Goal: Task Accomplishment & Management: Manage account settings

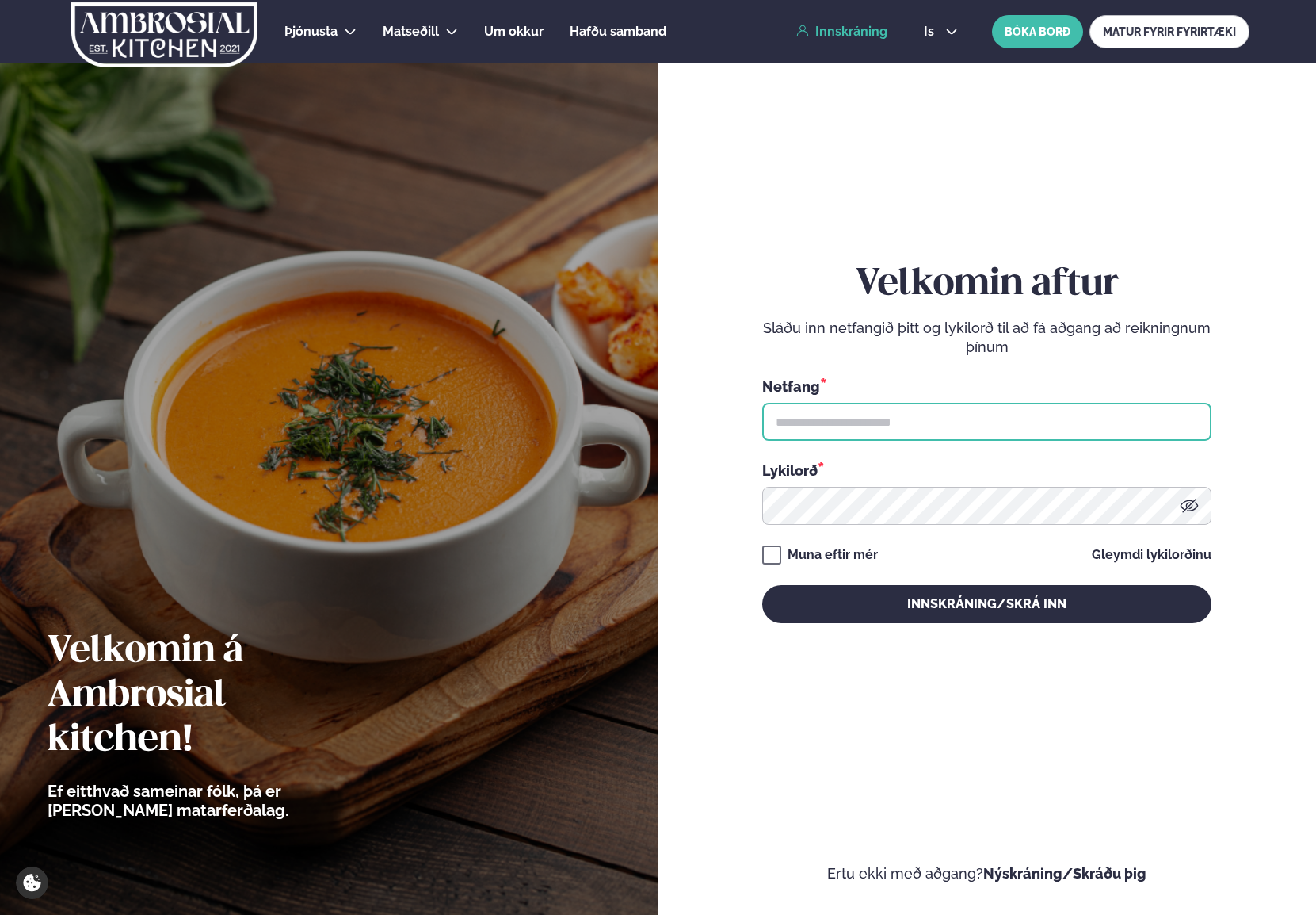
click at [873, 423] on input "text" at bounding box center [987, 421] width 449 height 38
type input "**********"
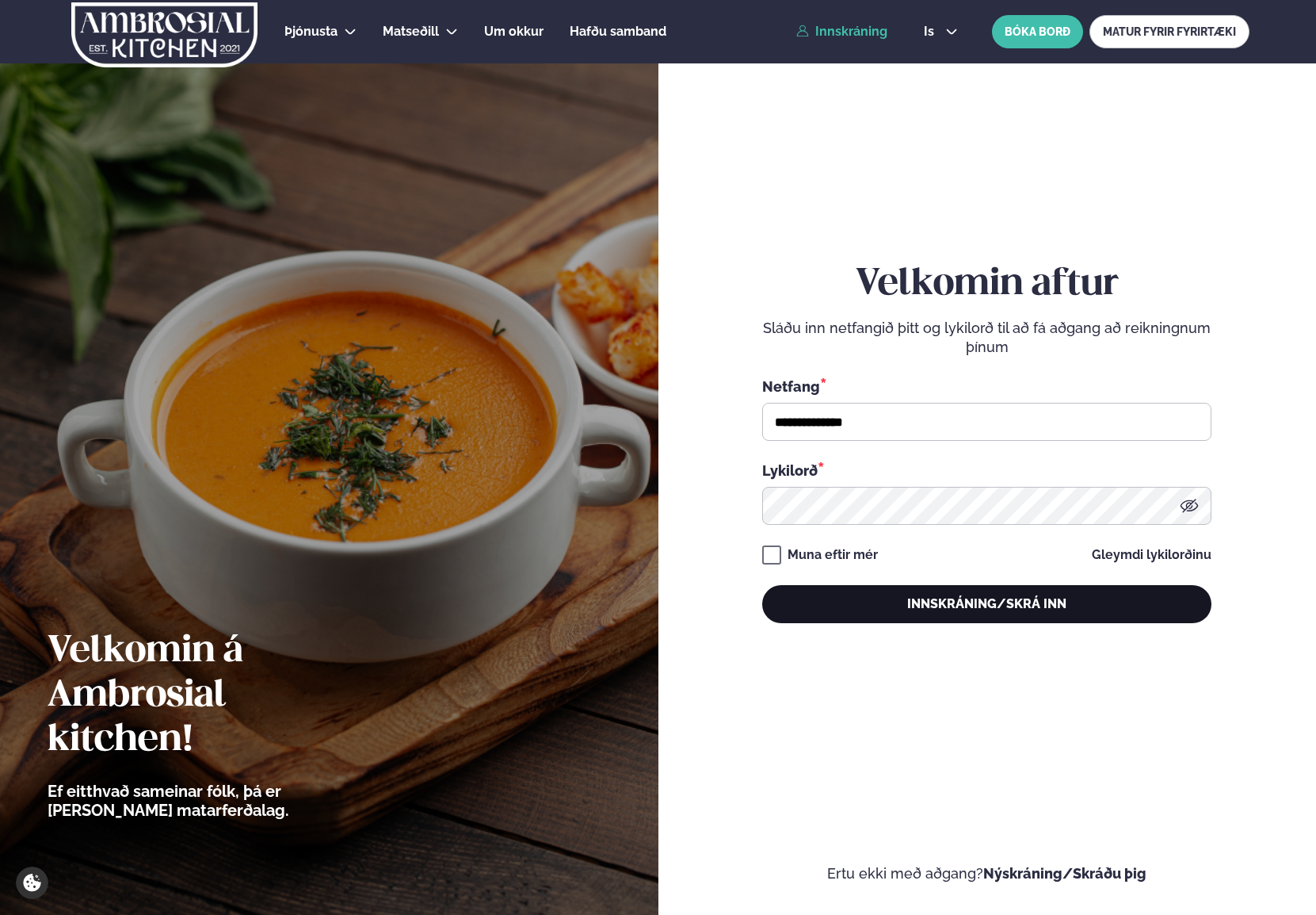
click at [956, 607] on button "Innskráning/Skrá inn" at bounding box center [987, 603] width 449 height 38
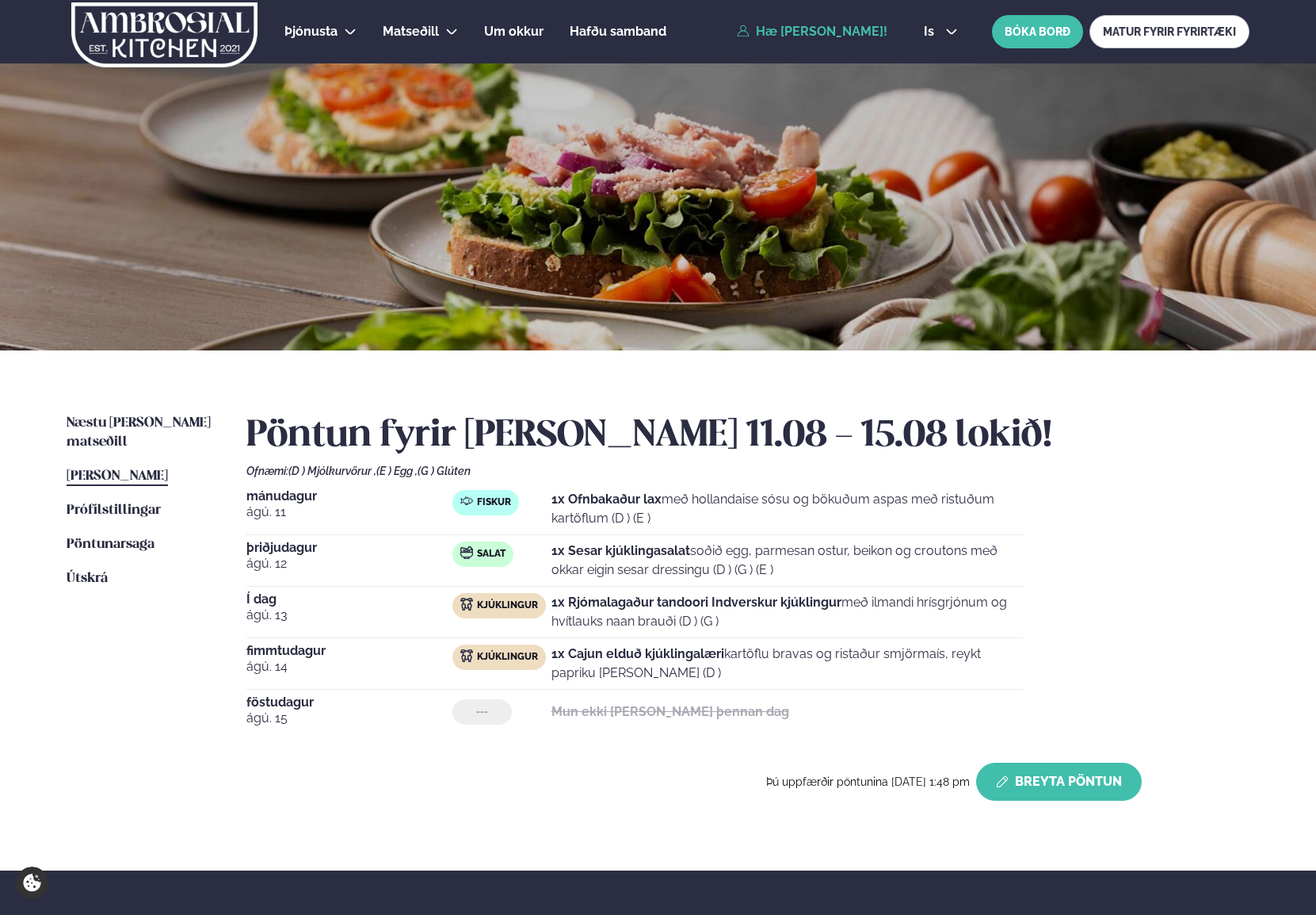
click at [1077, 770] on button "Breyta Pöntun" at bounding box center [1059, 781] width 165 height 38
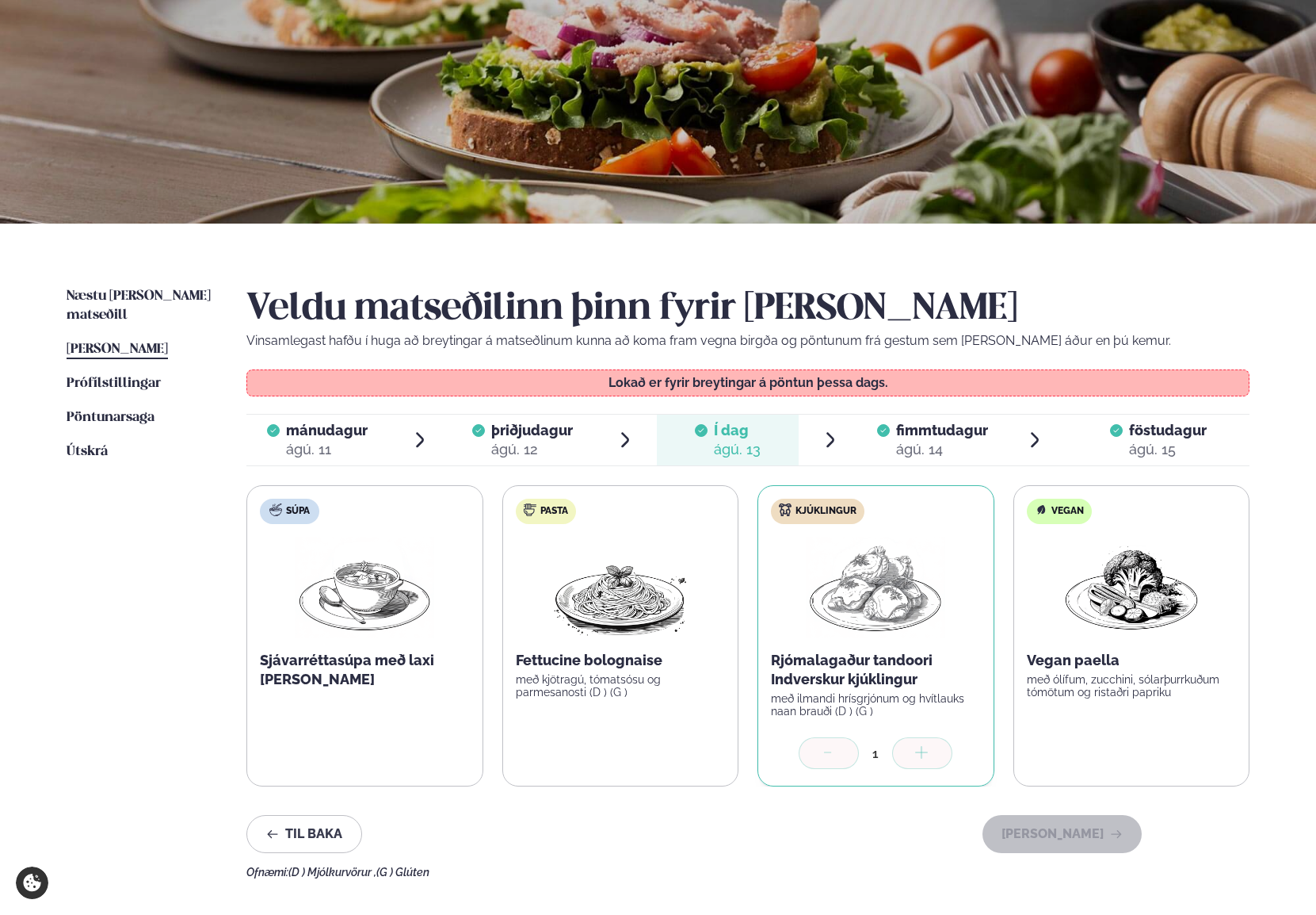
scroll to position [225, 0]
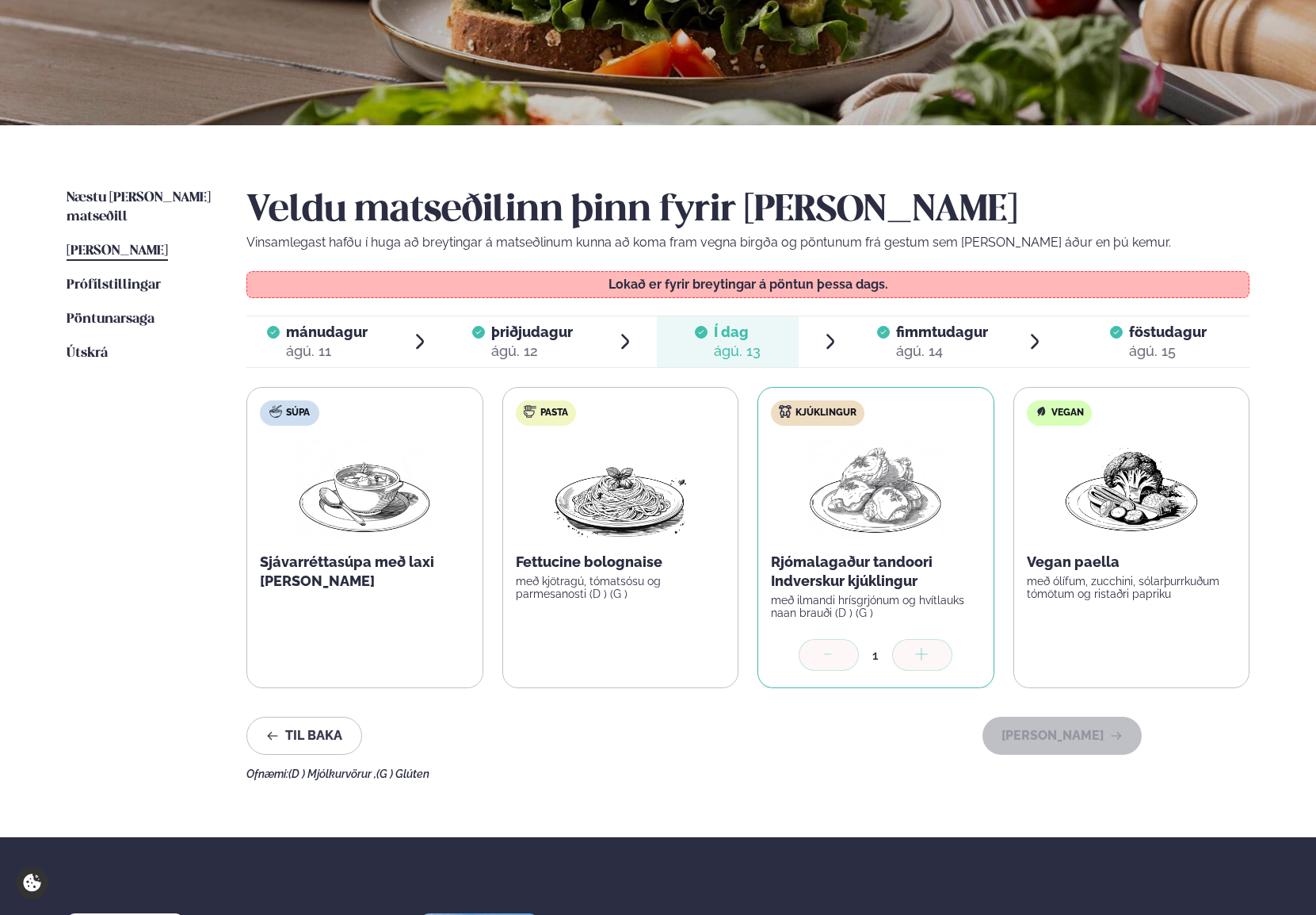
click at [941, 335] on span "fimmtudagur" at bounding box center [941, 332] width 92 height 17
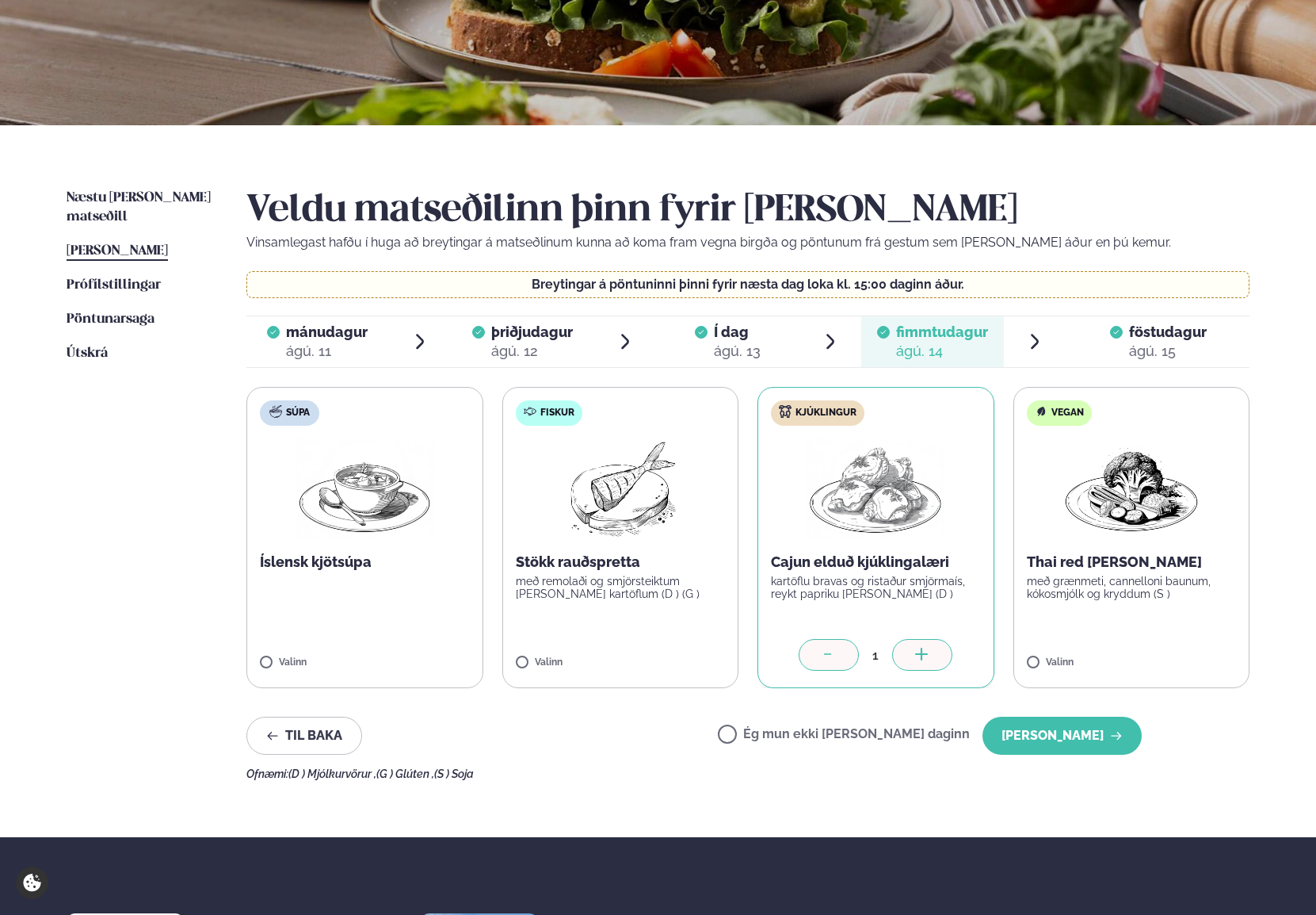
click at [824, 655] on icon at bounding box center [829, 655] width 16 height 16
click at [823, 649] on icon at bounding box center [829, 655] width 16 height 16
click at [787, 735] on label "Ég mun ekki [PERSON_NAME] daginn" at bounding box center [844, 736] width 252 height 17
click at [1045, 739] on button "[PERSON_NAME]" at bounding box center [1062, 735] width 160 height 38
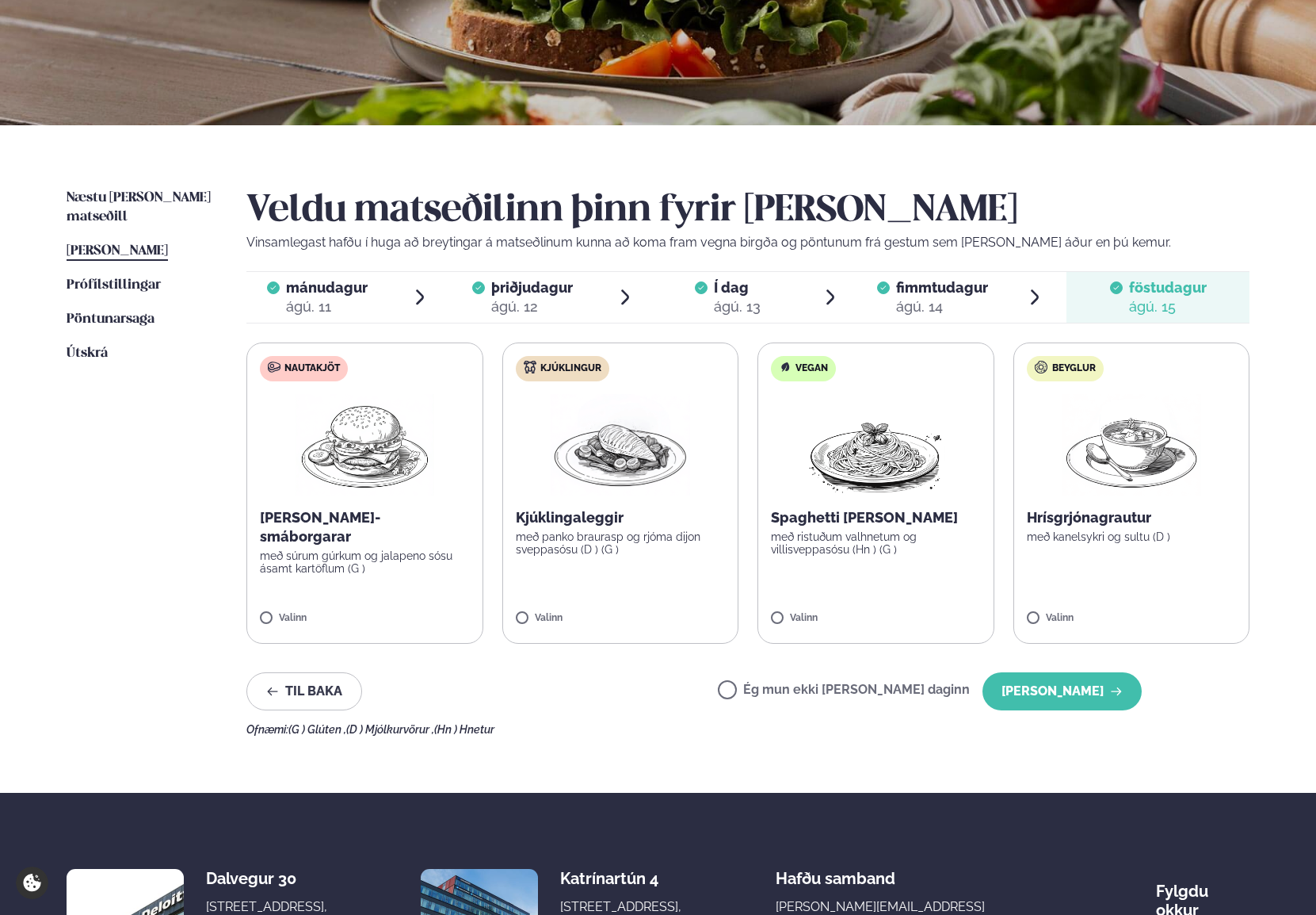
click at [124, 245] on span "[PERSON_NAME]" at bounding box center [117, 251] width 102 height 13
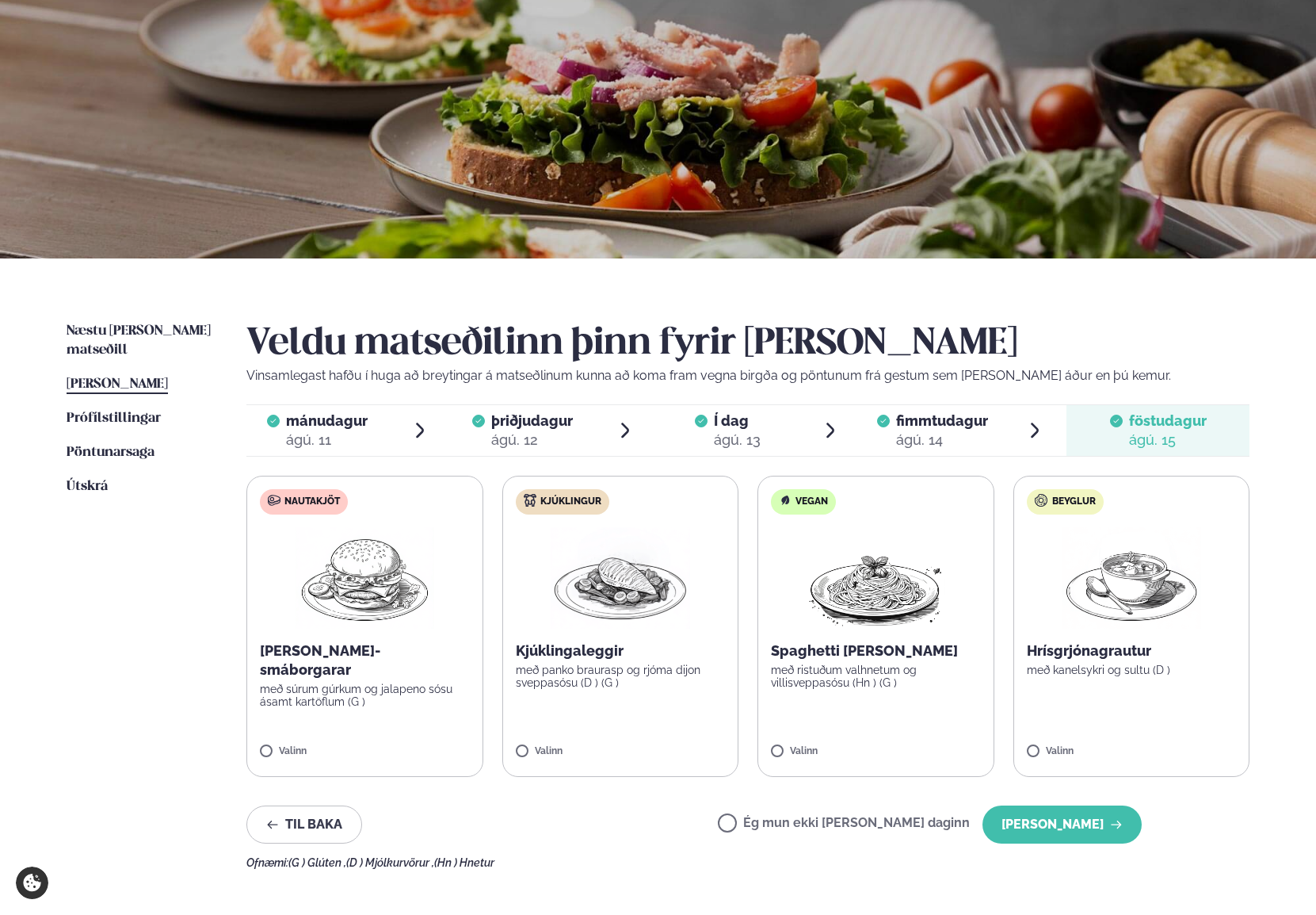
scroll to position [0, 0]
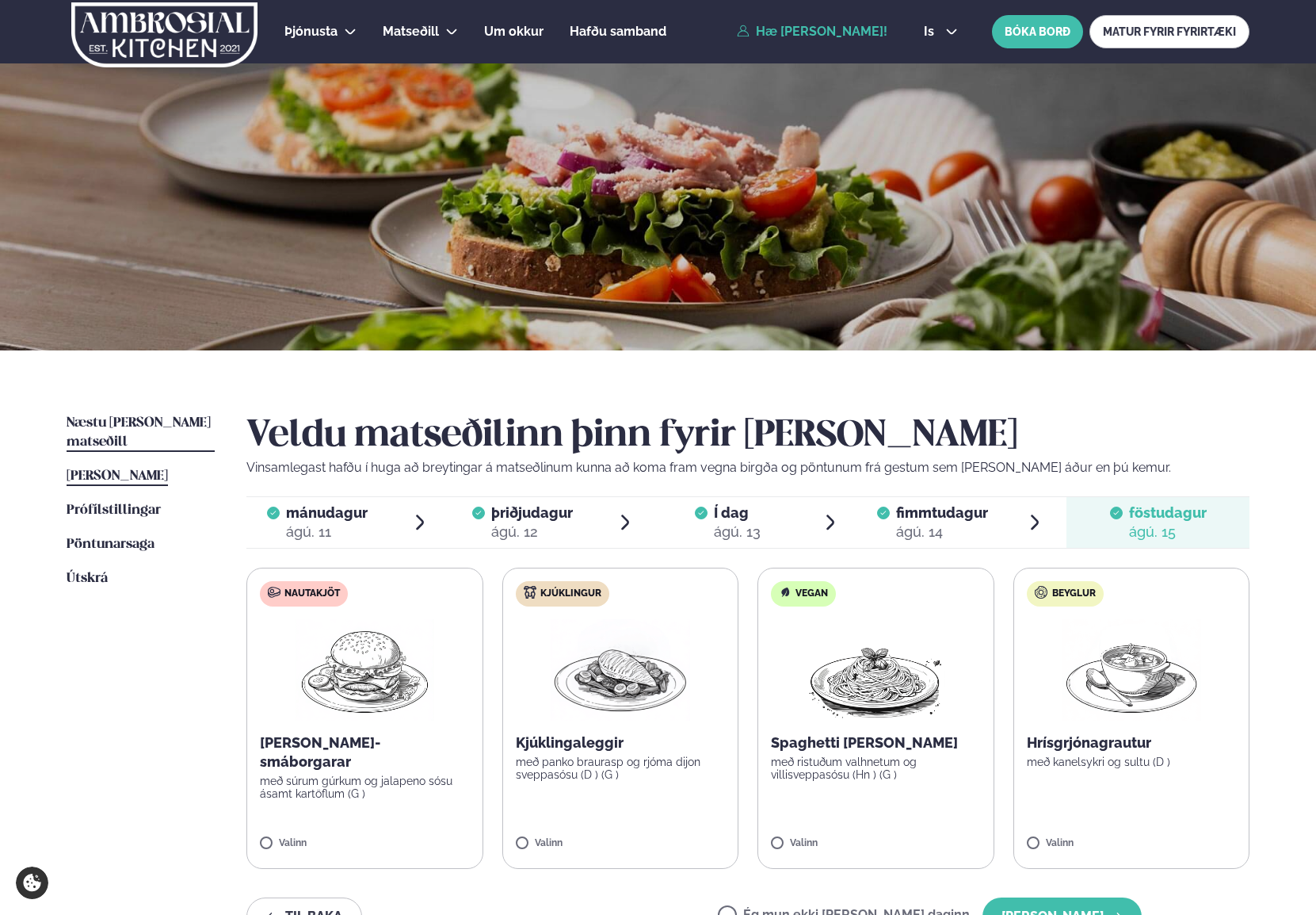
click at [159, 418] on span "Næstu [PERSON_NAME] matseðill" at bounding box center [139, 432] width 144 height 33
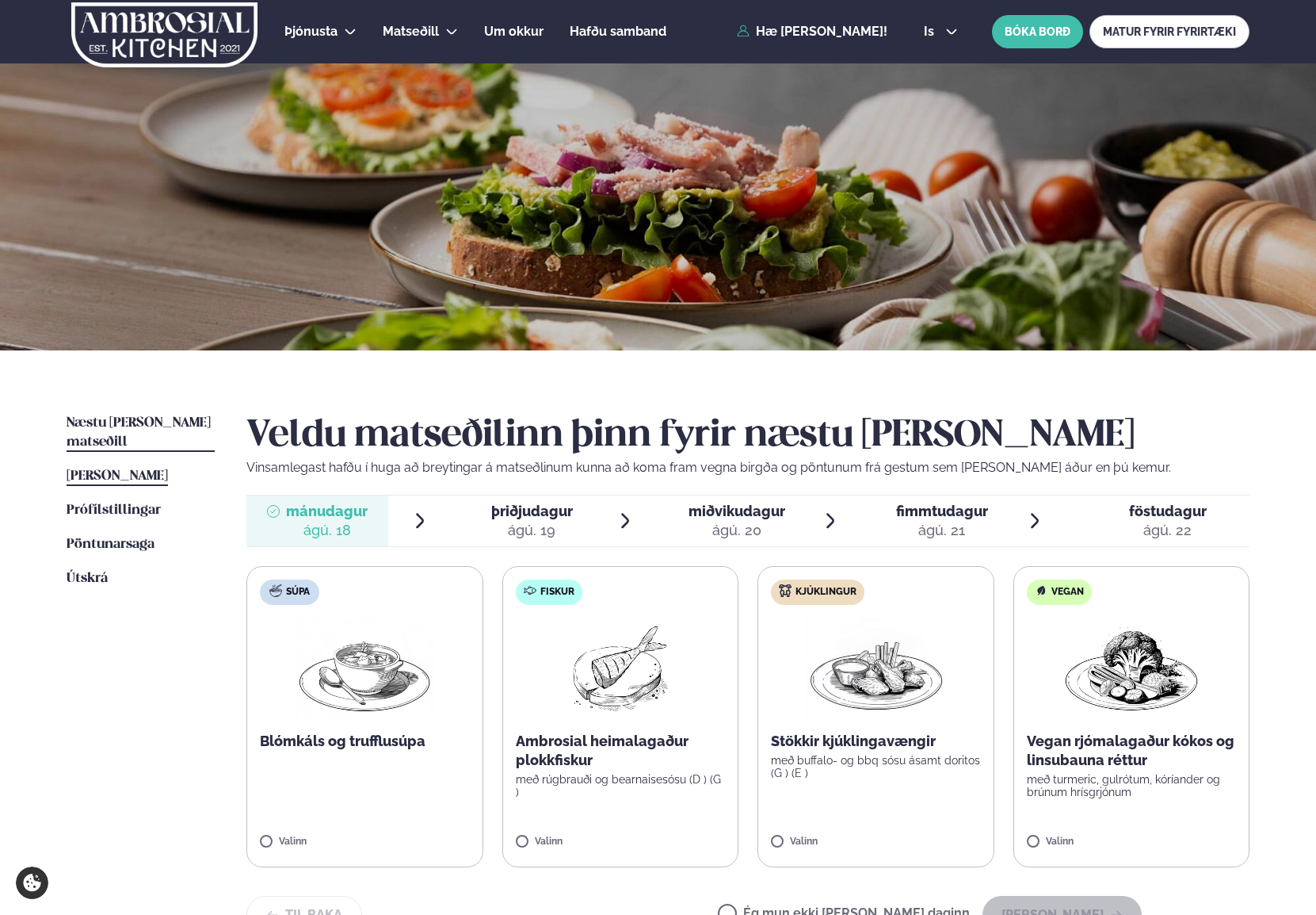
click at [147, 470] on span "[PERSON_NAME]" at bounding box center [117, 476] width 102 height 13
